Goal: Information Seeking & Learning: Learn about a topic

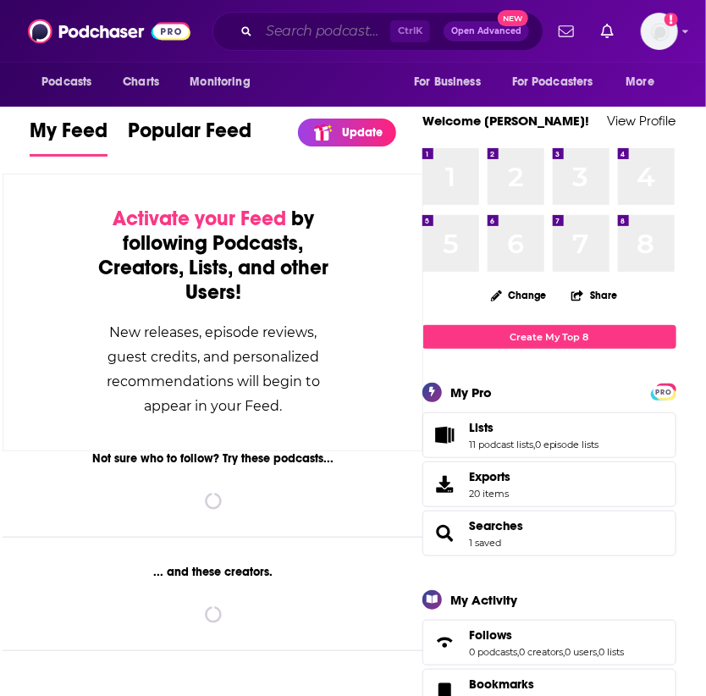
click at [301, 31] on input "Search podcasts, credits, & more..." at bounding box center [324, 31] width 131 height 27
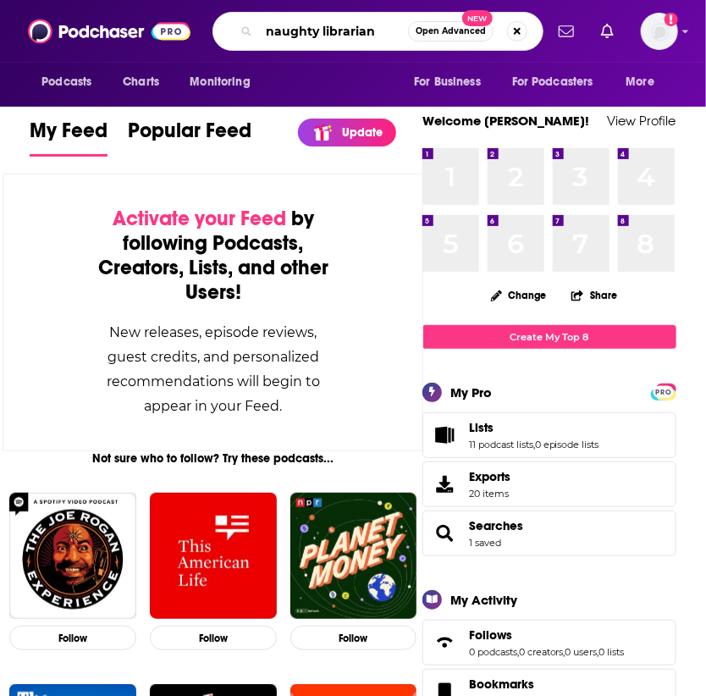
type input "naughty librarian"
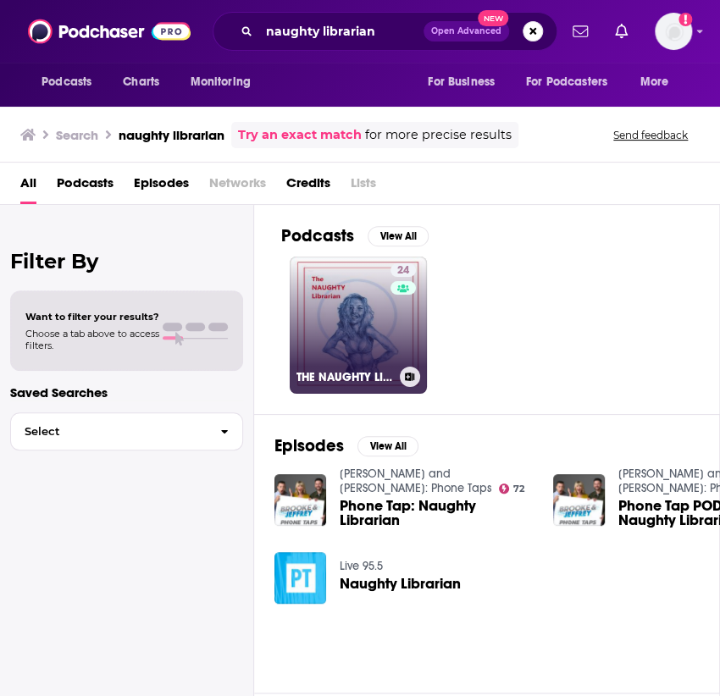
click at [324, 303] on link "24 THE NAUGHTY LIBRARIAN "TNL"" at bounding box center [357, 324] width 137 height 137
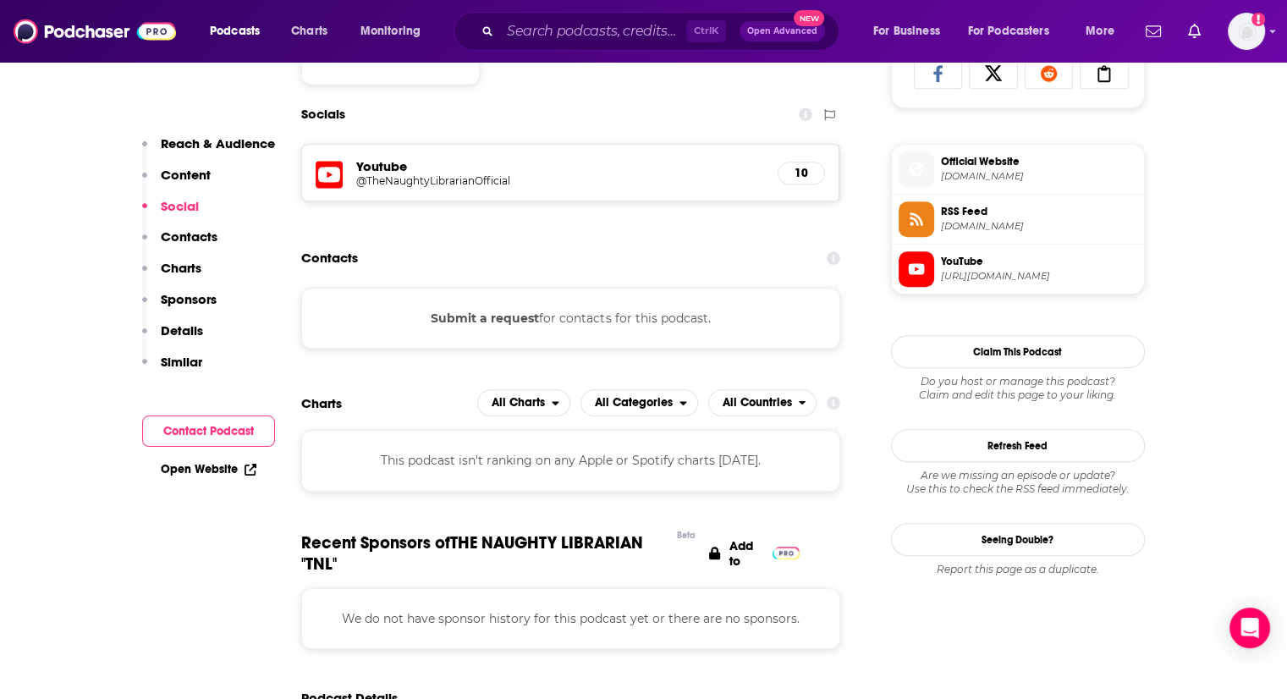
scroll to position [1022, 0]
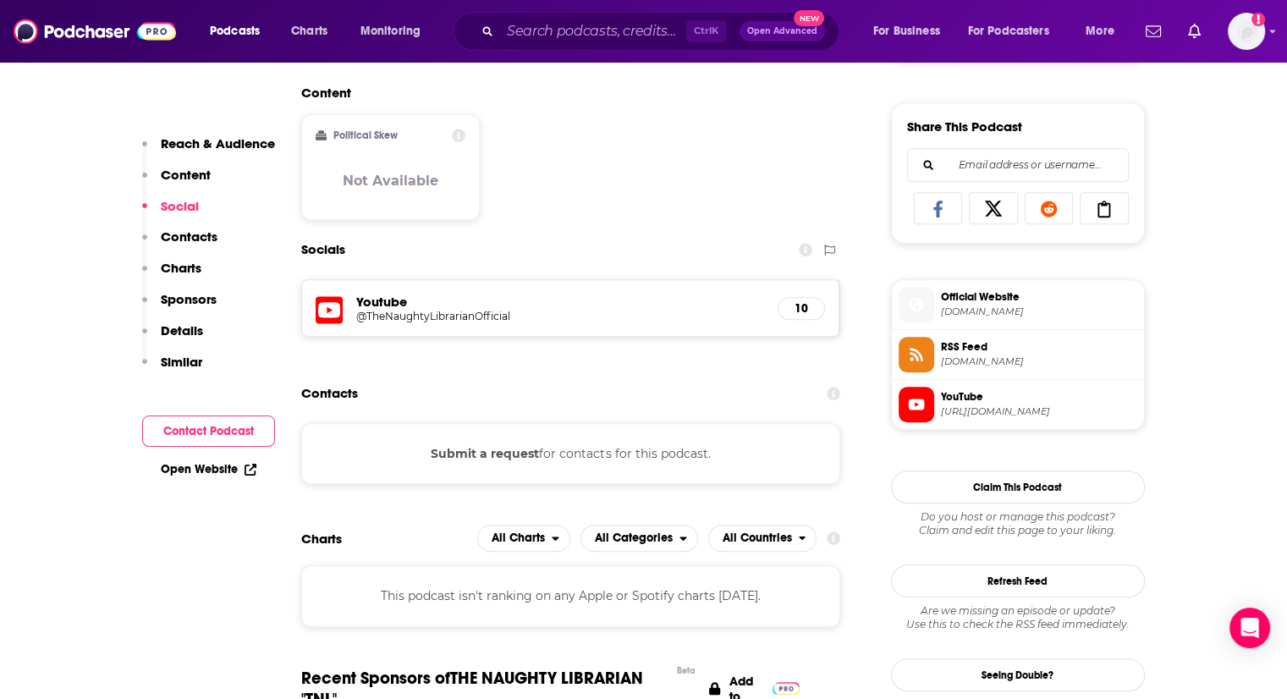
click at [389, 298] on h5 "Youtube" at bounding box center [560, 302] width 409 height 16
